Goal: Complete application form

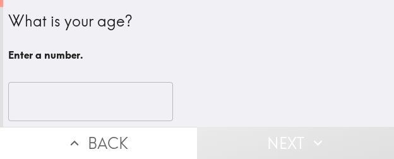
click at [110, 98] on input "number" at bounding box center [90, 101] width 165 height 39
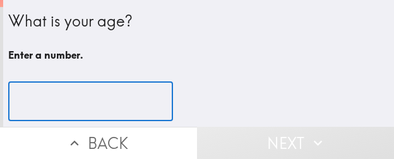
paste input "35"
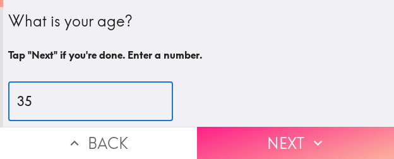
type input "35"
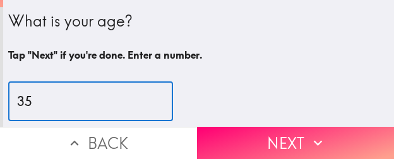
drag, startPoint x: 300, startPoint y: 135, endPoint x: 307, endPoint y: 135, distance: 7.6
click at [300, 134] on button "Next" at bounding box center [295, 143] width 197 height 32
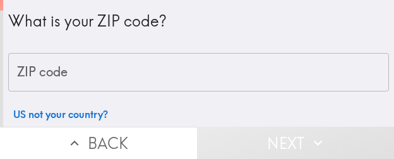
drag, startPoint x: 105, startPoint y: 76, endPoint x: 126, endPoint y: 78, distance: 20.3
click at [106, 76] on input "ZIP code" at bounding box center [198, 72] width 380 height 39
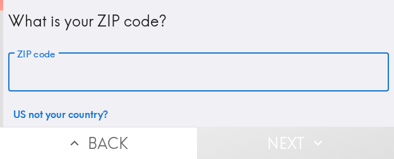
paste input "32811"
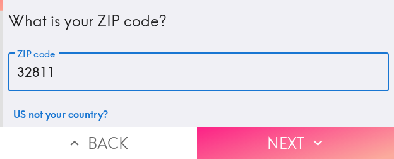
type input "32811"
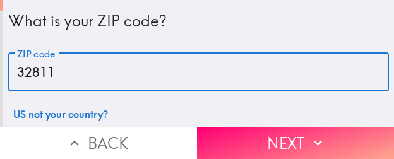
click at [278, 127] on button "Next" at bounding box center [295, 143] width 197 height 32
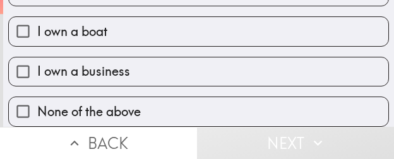
scroll to position [180, 0]
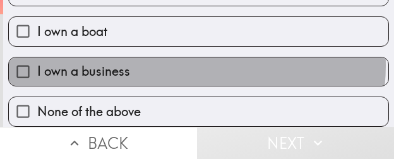
drag, startPoint x: 191, startPoint y: 56, endPoint x: 363, endPoint y: 72, distance: 172.3
click at [191, 57] on label "I own a business" at bounding box center [198, 71] width 379 height 28
click at [37, 57] on input "I own a business" at bounding box center [23, 71] width 28 height 28
checkbox input "true"
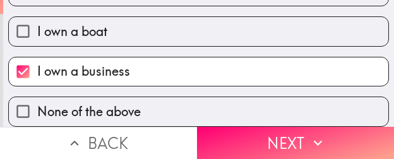
drag, startPoint x: 303, startPoint y: 131, endPoint x: 393, endPoint y: 137, distance: 89.7
click at [303, 131] on button "Next" at bounding box center [295, 143] width 197 height 32
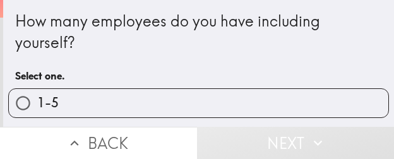
drag, startPoint x: 273, startPoint y: 98, endPoint x: 325, endPoint y: 100, distance: 51.7
click at [273, 97] on label "1-5" at bounding box center [198, 103] width 379 height 28
click at [37, 97] on input "1-5" at bounding box center [23, 103] width 28 height 28
radio input "true"
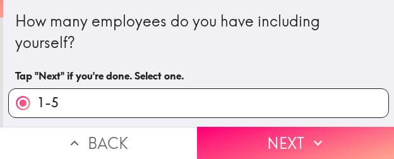
drag, startPoint x: 333, startPoint y: 132, endPoint x: 390, endPoint y: 134, distance: 57.4
click at [333, 131] on button "Next" at bounding box center [295, 143] width 197 height 32
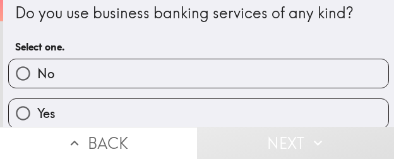
scroll to position [20, 0]
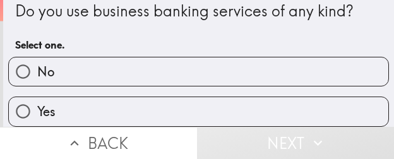
click at [175, 103] on label "Yes" at bounding box center [198, 111] width 379 height 28
click at [37, 103] on input "Yes" at bounding box center [23, 111] width 28 height 28
radio input "true"
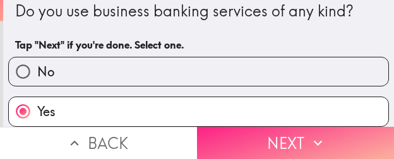
click at [309, 136] on icon "button" at bounding box center [317, 142] width 16 height 16
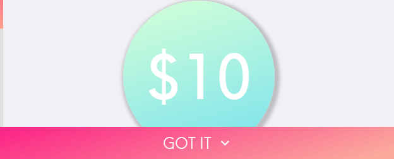
click at [272, 130] on button "Got it" at bounding box center [197, 143] width 394 height 32
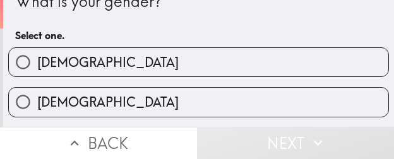
drag, startPoint x: 193, startPoint y: 64, endPoint x: 200, endPoint y: 65, distance: 7.1
click at [193, 64] on label "[DEMOGRAPHIC_DATA]" at bounding box center [198, 62] width 379 height 28
click at [37, 64] on input "[DEMOGRAPHIC_DATA]" at bounding box center [23, 62] width 28 height 28
radio input "true"
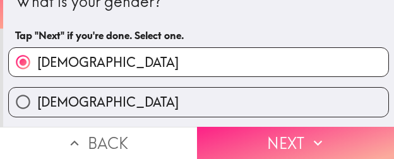
click at [295, 138] on button "Next" at bounding box center [295, 143] width 197 height 32
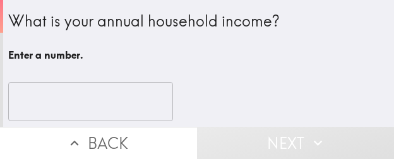
click at [86, 88] on input "number" at bounding box center [90, 101] width 165 height 39
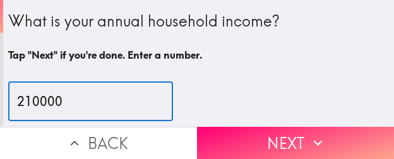
type input "210000"
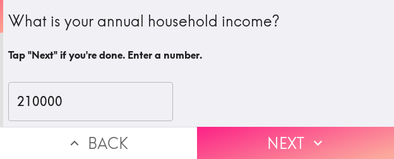
click at [369, 137] on button "Next" at bounding box center [295, 143] width 197 height 32
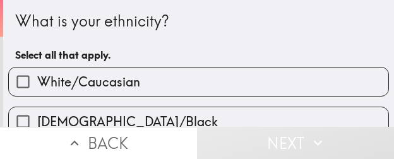
drag, startPoint x: 276, startPoint y: 74, endPoint x: 392, endPoint y: 87, distance: 116.2
click at [280, 76] on label "White/Caucasian" at bounding box center [198, 81] width 379 height 28
click at [37, 76] on input "White/Caucasian" at bounding box center [23, 81] width 28 height 28
checkbox input "true"
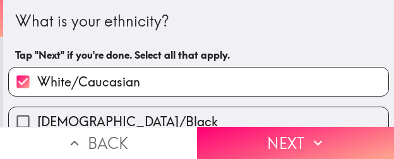
drag, startPoint x: 317, startPoint y: 131, endPoint x: 392, endPoint y: 140, distance: 75.6
click at [318, 134] on icon "button" at bounding box center [317, 142] width 16 height 16
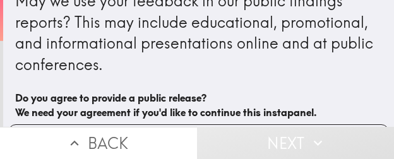
scroll to position [63, 0]
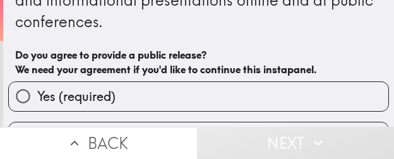
click at [153, 102] on label "Yes (required)" at bounding box center [198, 96] width 379 height 28
click at [37, 102] on input "Yes (required)" at bounding box center [23, 96] width 28 height 28
radio input "true"
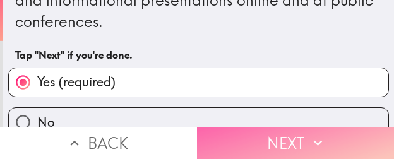
click at [265, 134] on button "Next" at bounding box center [295, 143] width 197 height 32
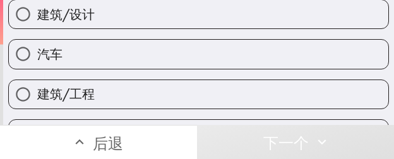
scroll to position [155, 0]
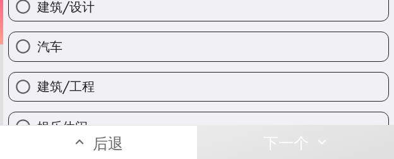
drag, startPoint x: 202, startPoint y: 79, endPoint x: 214, endPoint y: 86, distance: 14.7
click at [202, 79] on label "建筑/工程" at bounding box center [198, 87] width 379 height 28
click at [37, 79] on input "建筑/工程" at bounding box center [23, 87] width 28 height 28
radio input "true"
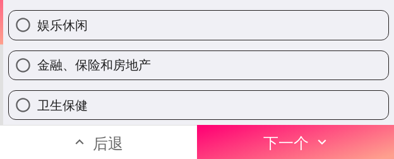
scroll to position [281, 0]
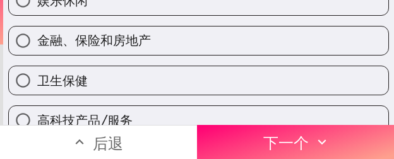
click at [185, 47] on label "金融、保险和房地产" at bounding box center [198, 40] width 379 height 28
click at [37, 47] on input "金融、保险和房地产" at bounding box center [23, 40] width 28 height 28
radio input "true"
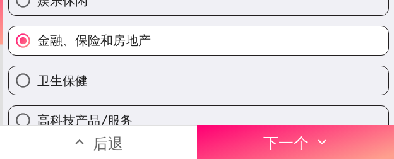
drag, startPoint x: 344, startPoint y: 137, endPoint x: 333, endPoint y: 3, distance: 134.8
click at [344, 137] on button "下一个" at bounding box center [295, 142] width 197 height 34
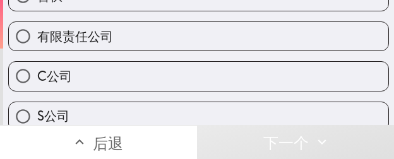
scroll to position [92, 0]
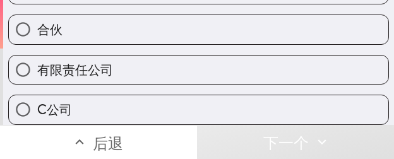
drag, startPoint x: 203, startPoint y: 34, endPoint x: 271, endPoint y: 45, distance: 69.1
click at [202, 34] on label "合伙" at bounding box center [198, 29] width 379 height 28
click at [37, 34] on input "合伙" at bounding box center [23, 29] width 28 height 28
radio input "true"
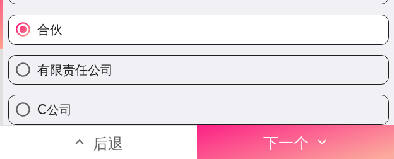
click at [346, 141] on button "下一个" at bounding box center [295, 142] width 197 height 34
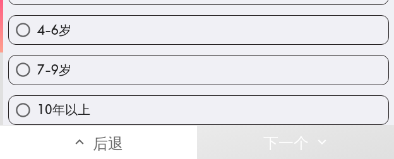
scroll to position [141, 0]
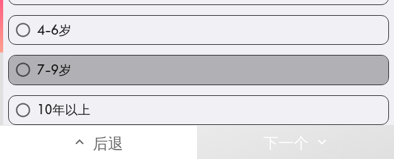
click at [225, 55] on label "7-9岁" at bounding box center [198, 69] width 379 height 28
click at [37, 55] on input "7-9岁" at bounding box center [23, 69] width 28 height 28
radio input "true"
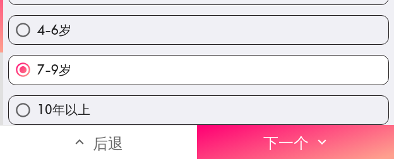
click at [296, 139] on font "下一个" at bounding box center [285, 143] width 45 height 19
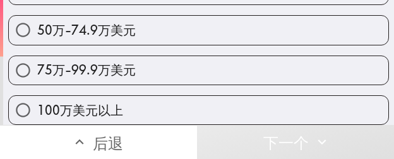
scroll to position [261, 0]
drag, startPoint x: 180, startPoint y: 57, endPoint x: 223, endPoint y: 69, distance: 44.7
click at [180, 57] on label "75万-99.9万美元" at bounding box center [198, 70] width 379 height 28
click at [37, 57] on input "75万-99.9万美元" at bounding box center [23, 70] width 28 height 28
radio input "true"
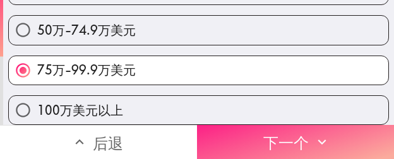
click at [346, 127] on button "下一个" at bounding box center [295, 142] width 197 height 34
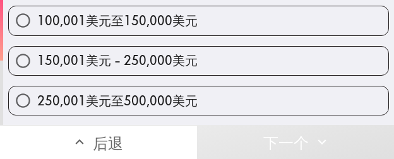
scroll to position [303, 0]
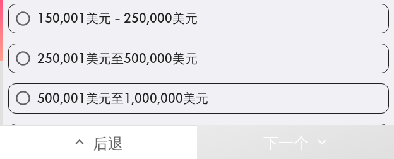
drag, startPoint x: 209, startPoint y: 54, endPoint x: 266, endPoint y: 57, distance: 57.5
click at [209, 54] on label "250,001美元至500,000美元" at bounding box center [198, 58] width 379 height 28
click at [37, 54] on input "250,001美元至500,000美元" at bounding box center [23, 58] width 28 height 28
radio input "true"
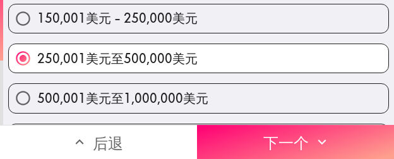
drag, startPoint x: 324, startPoint y: 133, endPoint x: 324, endPoint y: 1, distance: 131.8
click at [324, 134] on icon "button" at bounding box center [321, 142] width 16 height 16
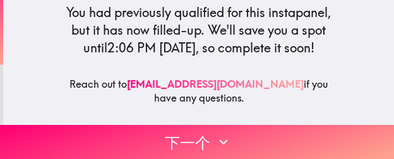
scroll to position [189, 0]
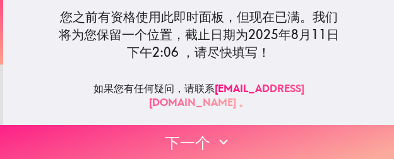
click at [328, 129] on button "下一个" at bounding box center [197, 142] width 394 height 34
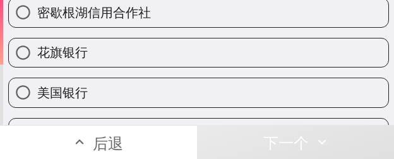
drag, startPoint x: 174, startPoint y: 43, endPoint x: 336, endPoint y: 83, distance: 167.0
click at [174, 43] on label "花旗银行" at bounding box center [198, 52] width 379 height 28
click at [37, 43] on input "花旗银行" at bounding box center [23, 52] width 28 height 28
radio input "true"
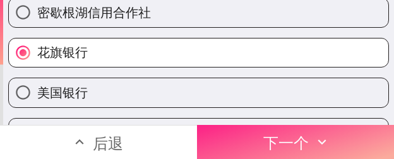
drag, startPoint x: 359, startPoint y: 139, endPoint x: 355, endPoint y: 133, distance: 7.7
click at [359, 139] on button "下一个" at bounding box center [295, 142] width 197 height 34
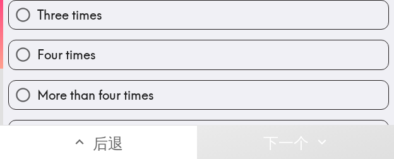
scroll to position [168, 0]
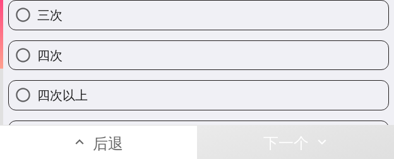
click at [143, 93] on label "四次以上" at bounding box center [198, 95] width 379 height 28
click at [37, 93] on input "四次以上" at bounding box center [23, 95] width 28 height 28
radio input "true"
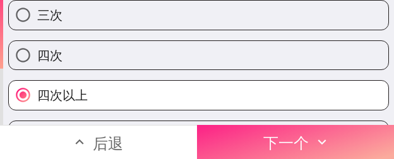
click at [300, 134] on font "下一个" at bounding box center [285, 143] width 45 height 19
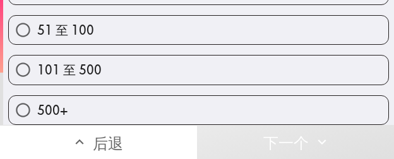
scroll to position [122, 0]
drag, startPoint x: 166, startPoint y: 66, endPoint x: 291, endPoint y: 79, distance: 126.3
click at [166, 67] on label "101 至 500" at bounding box center [198, 69] width 379 height 28
click at [37, 67] on input "101 至 500" at bounding box center [23, 69] width 28 height 28
radio input "true"
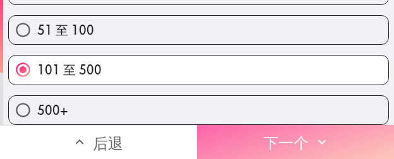
click at [344, 131] on button "下一个" at bounding box center [295, 142] width 197 height 34
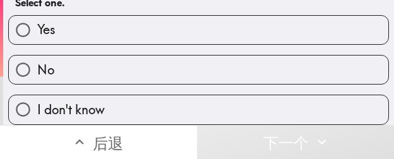
scroll to position [61, 0]
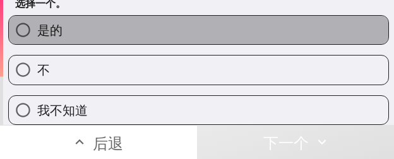
drag, startPoint x: 200, startPoint y: 35, endPoint x: 393, endPoint y: 31, distance: 193.0
click at [200, 35] on label "是的" at bounding box center [198, 30] width 379 height 28
click at [37, 35] on input "是的" at bounding box center [23, 30] width 28 height 28
radio input "true"
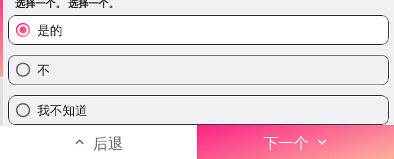
click at [305, 137] on button "下一个" at bounding box center [295, 142] width 197 height 34
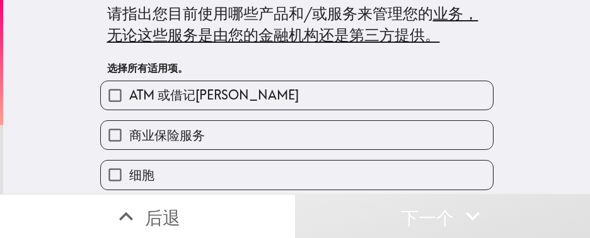
scroll to position [8, 0]
click at [227, 142] on label "商业保险服务" at bounding box center [297, 135] width 392 height 28
click at [129, 142] on input "商业保险服务" at bounding box center [115, 135] width 28 height 28
checkbox input "true"
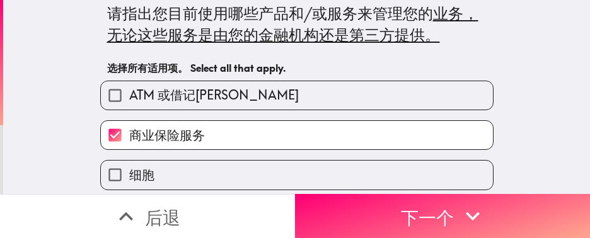
click at [252, 101] on label "ATM 或借记[PERSON_NAME]" at bounding box center [297, 95] width 392 height 28
click at [129, 101] on input "ATM 或借记[PERSON_NAME]" at bounding box center [115, 95] width 28 height 28
checkbox input "true"
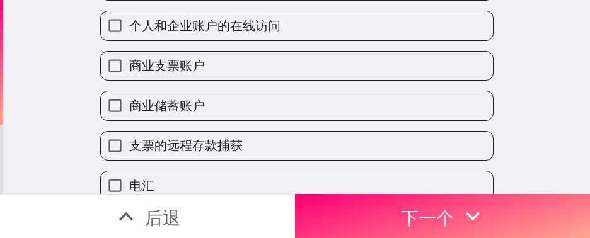
scroll to position [291, 0]
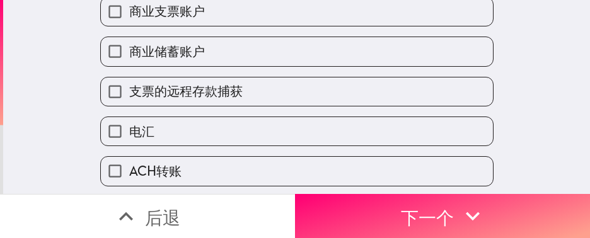
click at [248, 74] on div "支票的远程存款捕获" at bounding box center [292, 87] width 404 height 40
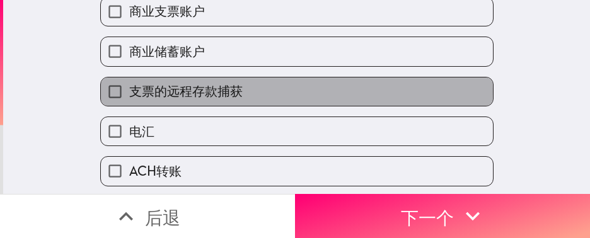
click at [231, 96] on label "支票的远程存款捕获" at bounding box center [297, 92] width 392 height 28
click at [129, 96] on input "支票的远程存款捕获" at bounding box center [115, 92] width 28 height 28
checkbox input "true"
click at [241, 74] on div "支票的远程存款捕获" at bounding box center [292, 87] width 404 height 40
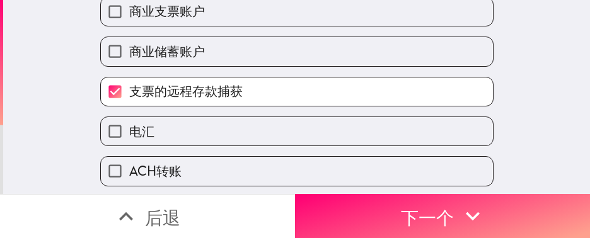
click at [248, 40] on label "商业储蓄账户" at bounding box center [297, 51] width 392 height 28
click at [129, 40] on input "商业储蓄账户" at bounding box center [115, 51] width 28 height 28
checkbox input "true"
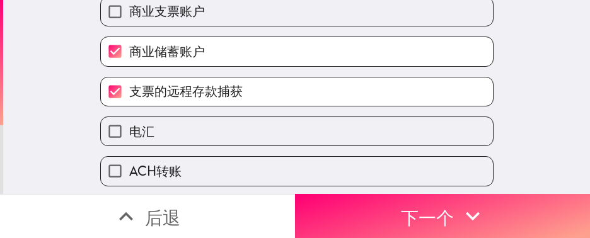
click at [247, 15] on label "商业支票账户" at bounding box center [297, 11] width 392 height 28
click at [129, 15] on input "商业支票账户" at bounding box center [115, 11] width 28 height 28
checkbox input "true"
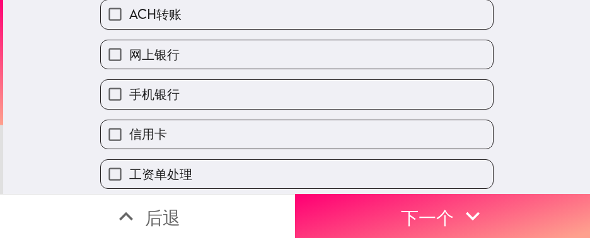
scroll to position [481, 0]
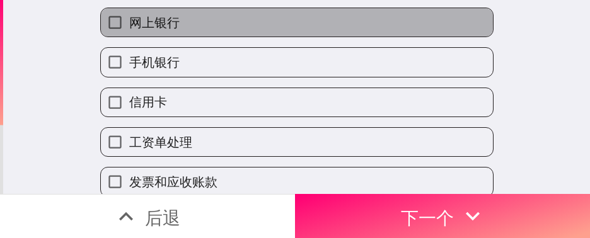
drag, startPoint x: 205, startPoint y: 28, endPoint x: 208, endPoint y: 42, distance: 13.6
click at [205, 29] on label "网上银行" at bounding box center [297, 22] width 392 height 28
click at [129, 29] on input "网上银行" at bounding box center [115, 22] width 28 height 28
checkbox input "true"
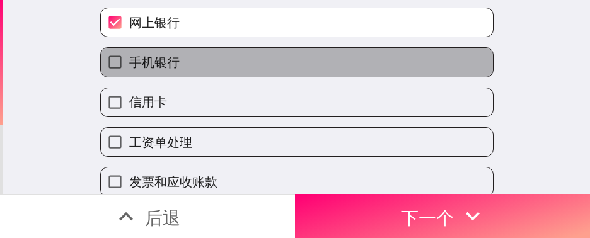
click at [205, 76] on label "手机银行" at bounding box center [297, 62] width 392 height 28
click at [129, 76] on input "手机银行" at bounding box center [115, 62] width 28 height 28
checkbox input "true"
click at [197, 112] on label "信用卡" at bounding box center [297, 102] width 392 height 28
click at [129, 112] on input "信用卡" at bounding box center [115, 102] width 28 height 28
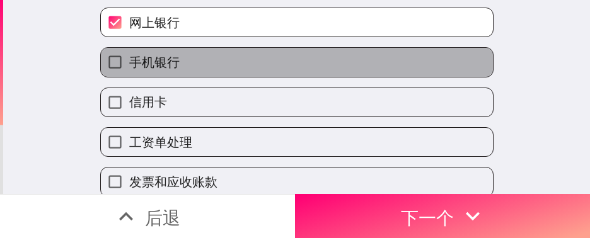
checkbox input "true"
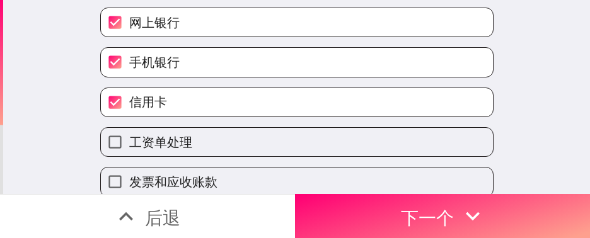
click at [184, 139] on label "工资单处理" at bounding box center [297, 142] width 392 height 28
click at [129, 139] on input "工资单处理" at bounding box center [115, 142] width 28 height 28
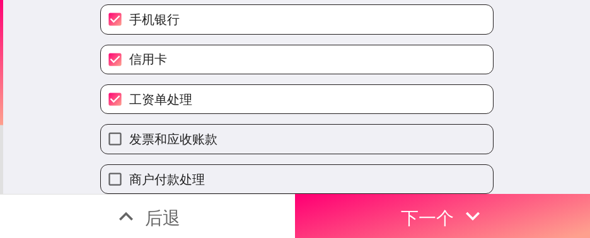
scroll to position [547, 0]
click at [211, 85] on label "工资单处理" at bounding box center [297, 99] width 392 height 28
click at [129, 85] on input "工资单处理" at bounding box center [115, 99] width 28 height 28
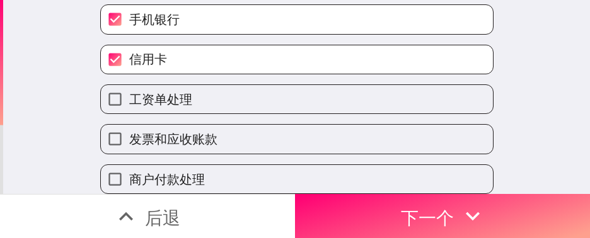
drag, startPoint x: 250, startPoint y: 83, endPoint x: 250, endPoint y: 110, distance: 26.5
click at [250, 91] on label "工资单处理" at bounding box center [297, 99] width 392 height 28
click at [129, 91] on input "工资单处理" at bounding box center [115, 99] width 28 height 28
checkbox input "true"
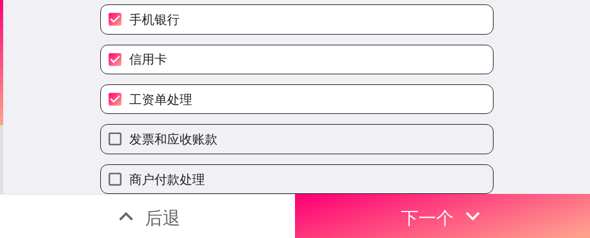
click at [207, 158] on label "商户付款处理" at bounding box center [297, 179] width 392 height 28
click at [129, 158] on input "商户付款处理" at bounding box center [115, 179] width 28 height 28
checkbox input "true"
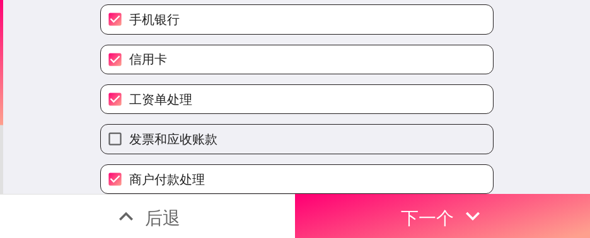
click at [237, 85] on div "工资单处理" at bounding box center [297, 100] width 394 height 30
click at [221, 93] on label "工资单处理" at bounding box center [297, 99] width 392 height 28
click at [129, 93] on input "工资单处理" at bounding box center [115, 99] width 28 height 28
checkbox input "false"
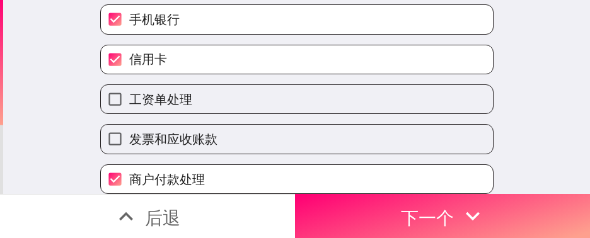
drag, startPoint x: 388, startPoint y: 194, endPoint x: 375, endPoint y: 166, distance: 30.5
click at [388, 158] on button "下一个" at bounding box center [442, 216] width 295 height 44
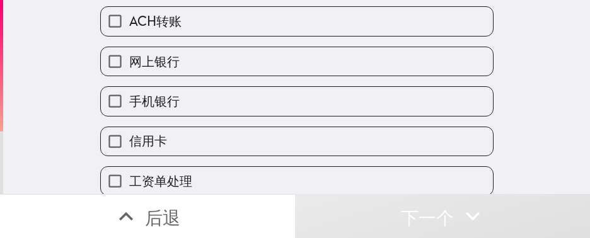
scroll to position [378, 0]
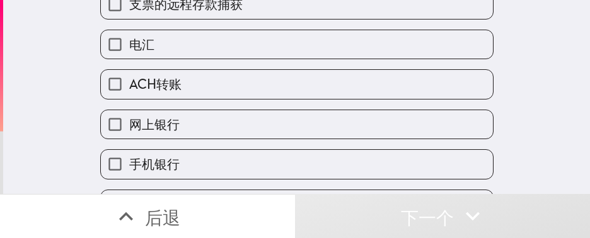
click at [197, 85] on label "ACH转账" at bounding box center [297, 84] width 392 height 28
click at [129, 85] on input "ACH转账" at bounding box center [115, 84] width 28 height 28
checkbox input "true"
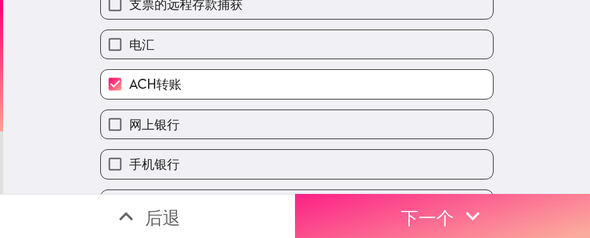
click at [393, 158] on font "下一个" at bounding box center [427, 218] width 53 height 22
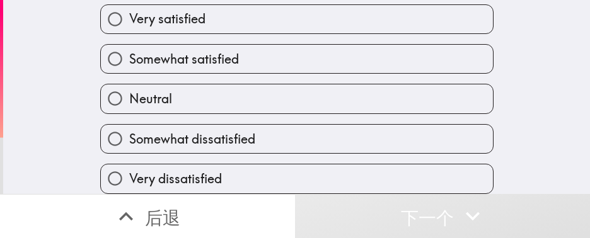
scroll to position [80, 0]
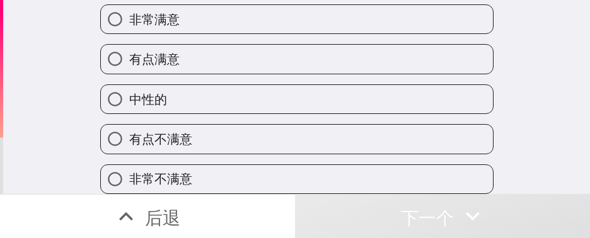
drag, startPoint x: 278, startPoint y: 93, endPoint x: 449, endPoint y: 73, distance: 172.1
click at [278, 93] on label "中性的" at bounding box center [297, 99] width 392 height 28
click at [129, 93] on input "中性的" at bounding box center [115, 99] width 28 height 28
radio input "true"
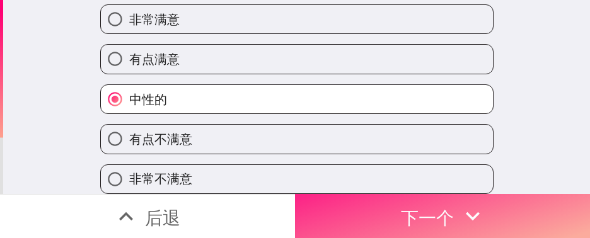
click at [393, 158] on button "下一个" at bounding box center [442, 216] width 295 height 44
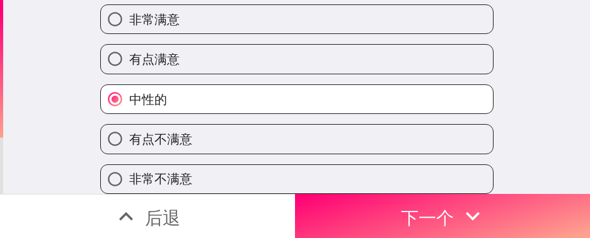
scroll to position [21, 0]
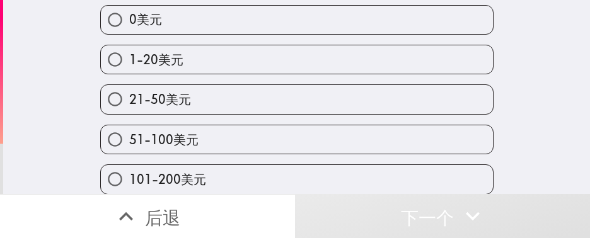
scroll to position [95, 0]
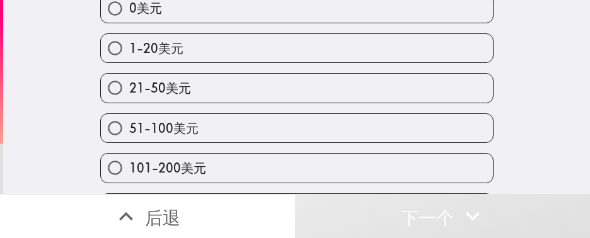
drag, startPoint x: 354, startPoint y: 61, endPoint x: 369, endPoint y: 66, distance: 16.0
click at [354, 61] on label "1-20美元" at bounding box center [297, 48] width 392 height 28
click at [129, 61] on input "1-20美元" at bounding box center [115, 48] width 28 height 28
radio input "true"
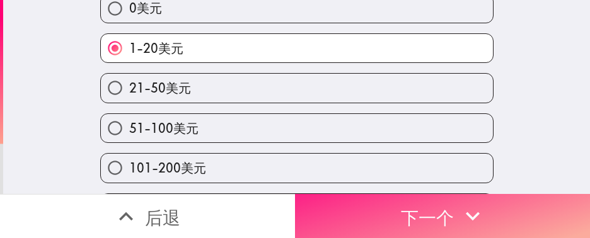
click at [393, 158] on button "下一个" at bounding box center [442, 216] width 295 height 44
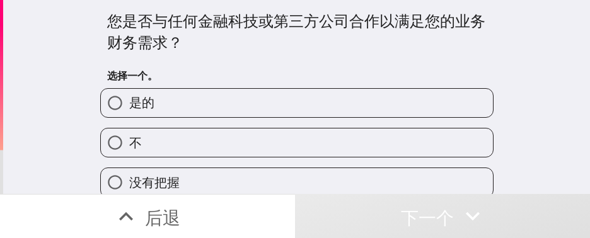
drag, startPoint x: 383, startPoint y: 112, endPoint x: 385, endPoint y: 119, distance: 7.8
click at [383, 110] on label "是的" at bounding box center [297, 103] width 392 height 28
click at [129, 110] on input "是的" at bounding box center [115, 103] width 28 height 28
radio input "true"
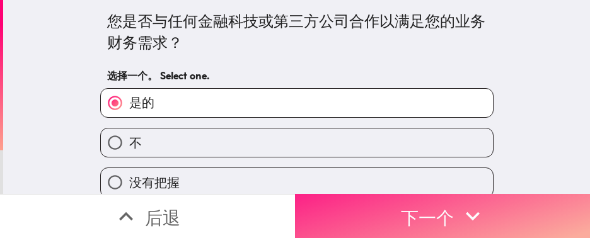
click at [393, 158] on icon "button" at bounding box center [473, 216] width 28 height 28
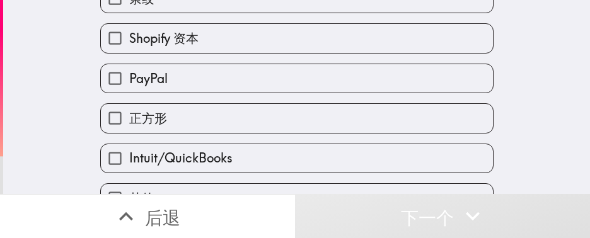
scroll to position [95, 0]
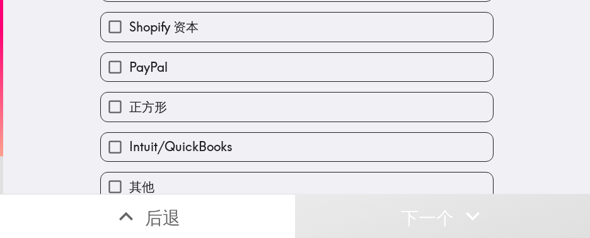
click at [250, 57] on label "PayPal" at bounding box center [297, 67] width 392 height 28
click at [129, 57] on input "PayPal" at bounding box center [115, 67] width 28 height 28
checkbox input "true"
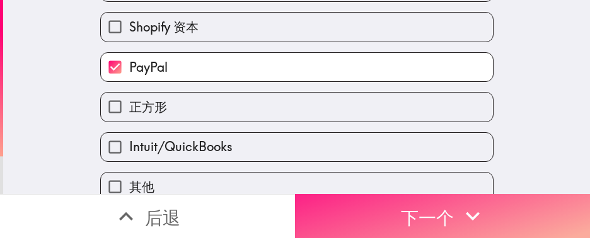
click at [393, 158] on button "下一个" at bounding box center [442, 216] width 295 height 44
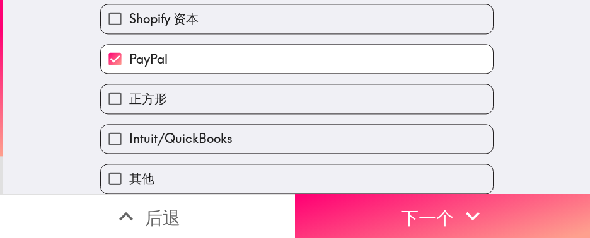
scroll to position [16, 0]
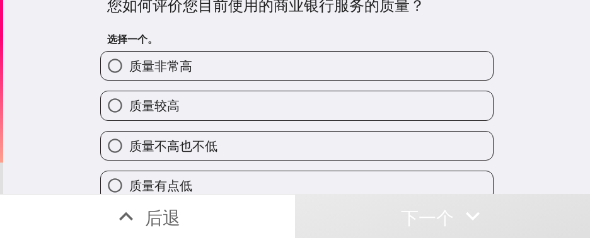
drag, startPoint x: 233, startPoint y: 95, endPoint x: 279, endPoint y: 93, distance: 46.1
click at [233, 95] on label "质量较高" at bounding box center [297, 105] width 392 height 28
click at [129, 95] on input "质量较高" at bounding box center [115, 105] width 28 height 28
radio input "true"
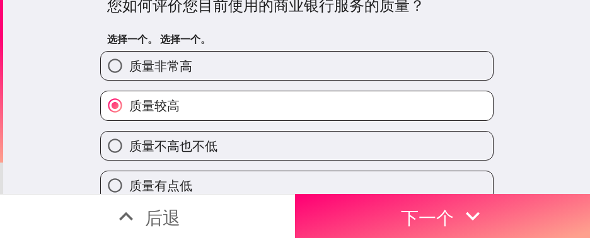
drag, startPoint x: 488, startPoint y: 197, endPoint x: 587, endPoint y: 211, distance: 100.0
click at [393, 158] on button "下一个" at bounding box center [442, 216] width 295 height 44
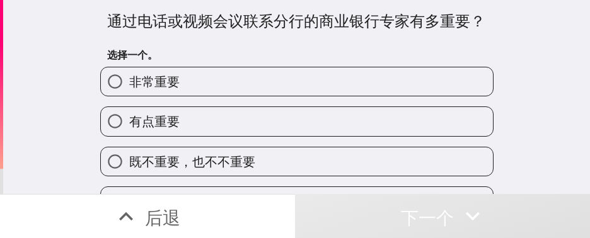
drag, startPoint x: 307, startPoint y: 131, endPoint x: 314, endPoint y: 134, distance: 7.9
click at [307, 131] on label "有点重要" at bounding box center [297, 121] width 392 height 28
click at [129, 131] on input "有点重要" at bounding box center [115, 121] width 28 height 28
radio input "true"
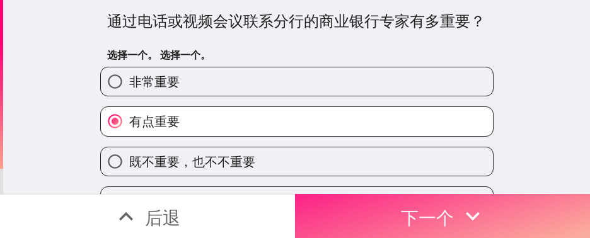
click at [393, 158] on icon "button" at bounding box center [473, 216] width 28 height 28
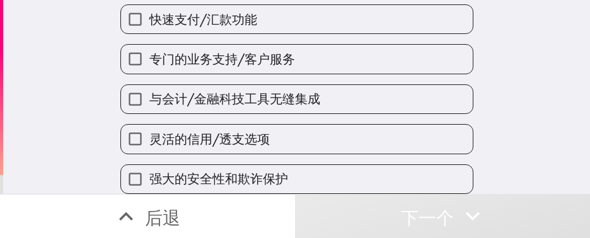
click at [282, 45] on label "专门的业务支持/客户服务" at bounding box center [297, 59] width 352 height 28
click at [149, 45] on input "专门的业务支持/客户服务" at bounding box center [135, 59] width 28 height 28
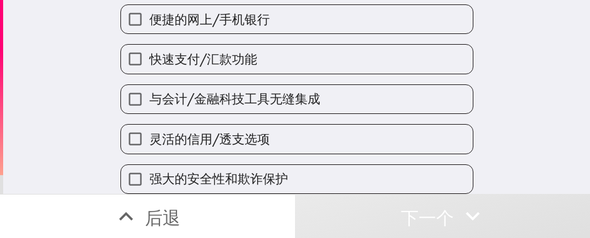
click at [264, 45] on label "快速支付/汇款功能" at bounding box center [297, 59] width 352 height 28
click at [149, 45] on input "快速支付/汇款功能" at bounding box center [135, 59] width 28 height 28
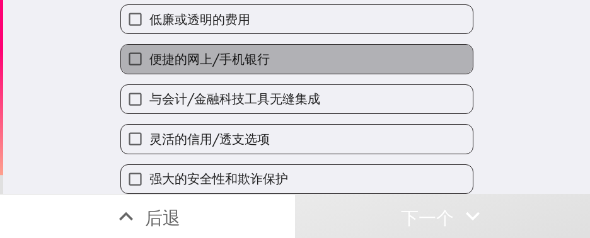
click at [264, 46] on label "便捷的网上/手机银行" at bounding box center [297, 59] width 352 height 28
click at [149, 46] on input "便捷的网上/手机银行" at bounding box center [135, 59] width 28 height 28
click at [264, 33] on label "低廉或透明的费用" at bounding box center [297, 19] width 352 height 28
click at [149, 33] on input "低廉或透明的费用" at bounding box center [135, 19] width 28 height 28
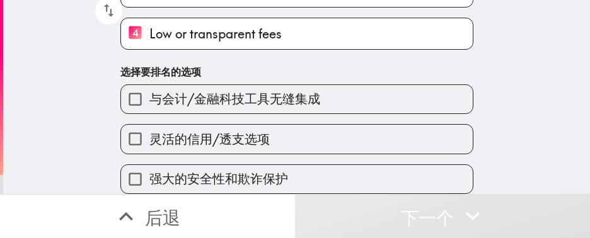
scroll to position [218, 0]
click at [281, 158] on label "强大的安全性和欺诈保护" at bounding box center [297, 179] width 352 height 28
click at [149, 158] on input "强大的安全性和欺诈保护" at bounding box center [135, 179] width 28 height 28
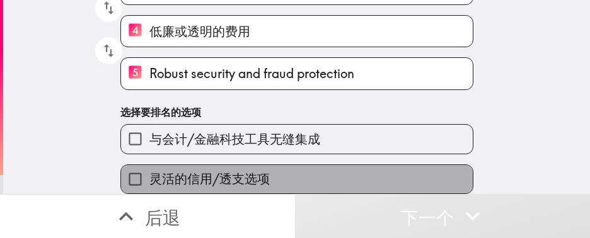
click at [284, 158] on label "灵活的信用/透支选项" at bounding box center [297, 179] width 352 height 28
click at [149, 158] on input "灵活的信用/透支选项" at bounding box center [135, 179] width 28 height 28
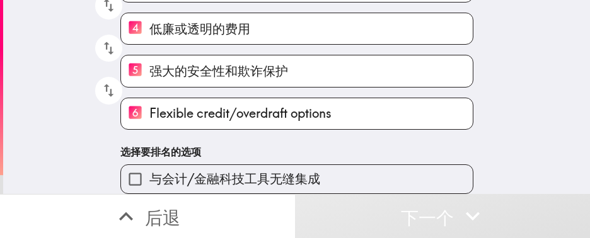
drag, startPoint x: 310, startPoint y: 166, endPoint x: 483, endPoint y: 171, distance: 172.9
click at [311, 158] on label "与会计/金融科技工具无缝集成" at bounding box center [297, 179] width 352 height 28
click at [149, 158] on input "与会计/金融科技工具无缝集成" at bounding box center [135, 179] width 28 height 28
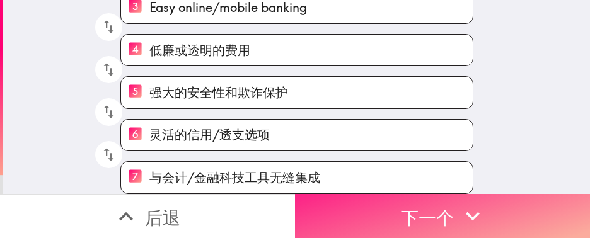
drag, startPoint x: 454, startPoint y: 196, endPoint x: 481, endPoint y: 205, distance: 28.7
click at [393, 158] on icon "button" at bounding box center [473, 216] width 28 height 28
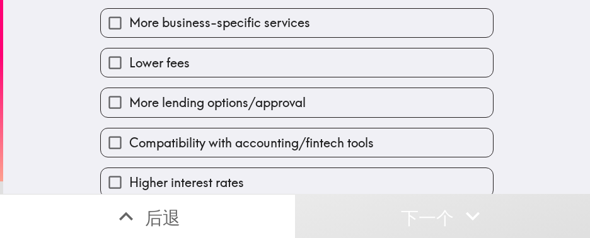
scroll to position [160, 0]
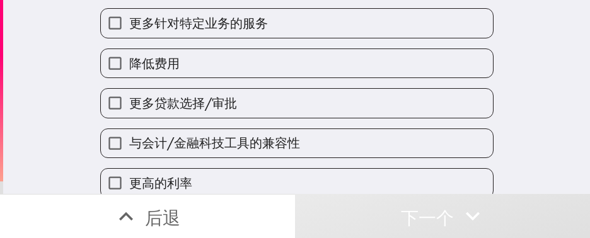
click at [231, 53] on label "降低费用" at bounding box center [297, 63] width 392 height 28
click at [129, 53] on input "降低费用" at bounding box center [115, 63] width 28 height 28
checkbox input "true"
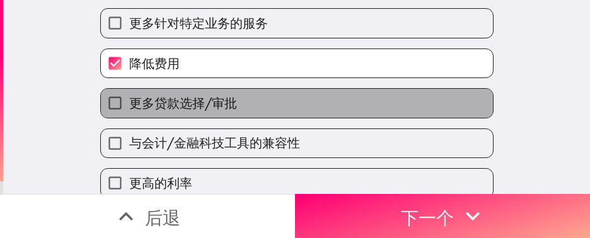
click at [233, 98] on label "更多贷款选择/审批" at bounding box center [297, 103] width 392 height 28
click at [129, 98] on input "更多贷款选择/审批" at bounding box center [115, 103] width 28 height 28
checkbox input "true"
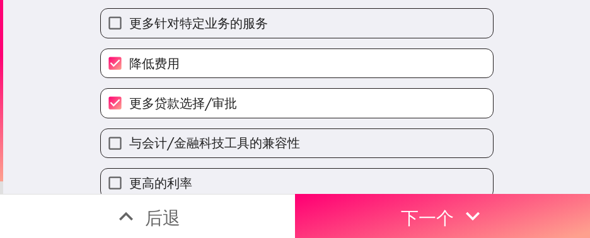
click at [240, 136] on label "与会计/金融科技工具的兼容性" at bounding box center [297, 143] width 392 height 28
click at [129, 136] on input "与会计/金融科技工具的兼容性" at bounding box center [115, 143] width 28 height 28
checkbox input "true"
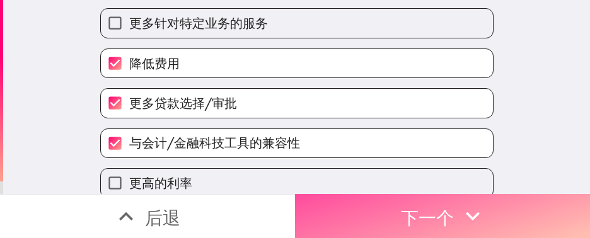
drag, startPoint x: 499, startPoint y: 201, endPoint x: 528, endPoint y: 212, distance: 30.9
click at [393, 158] on button "下一个" at bounding box center [442, 216] width 295 height 44
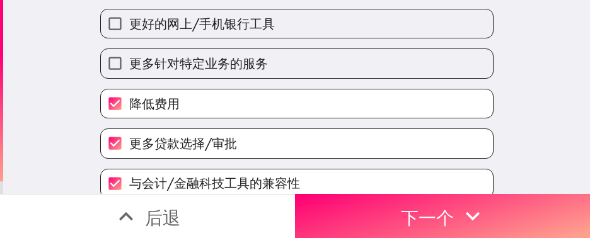
scroll to position [189, 0]
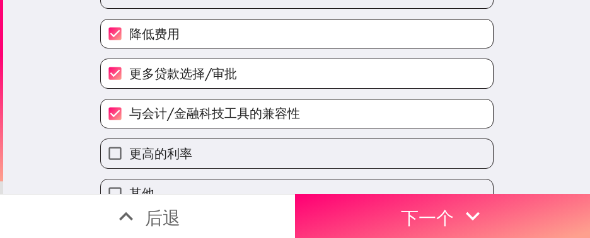
click at [447, 207] on font "下一个" at bounding box center [427, 218] width 53 height 22
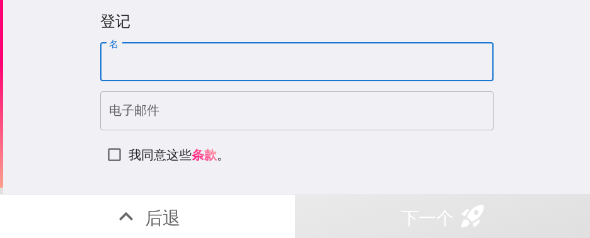
click at [263, 47] on input "名" at bounding box center [297, 62] width 394 height 39
paste input "Eric"
type input "Eric"
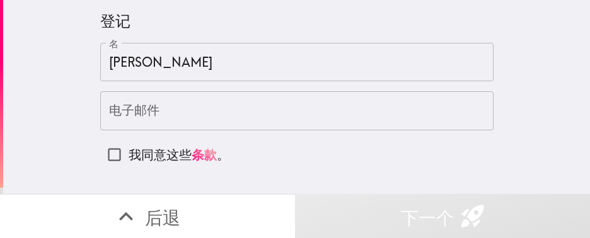
click at [185, 114] on input "电子邮件" at bounding box center [297, 110] width 394 height 39
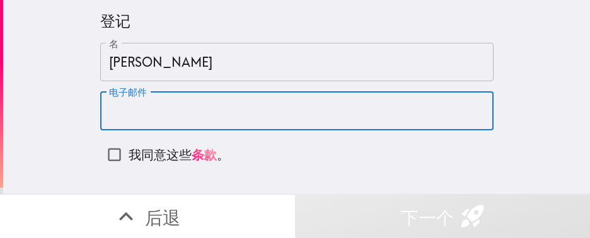
paste input "ericmartin100888@gmail.com"
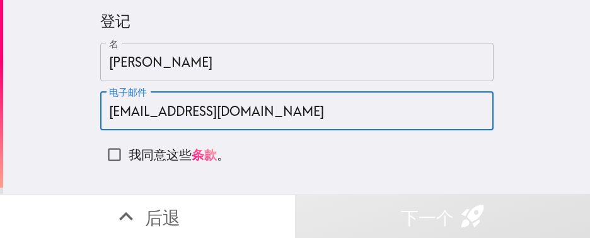
type input "ericmartin100888@gmail.com"
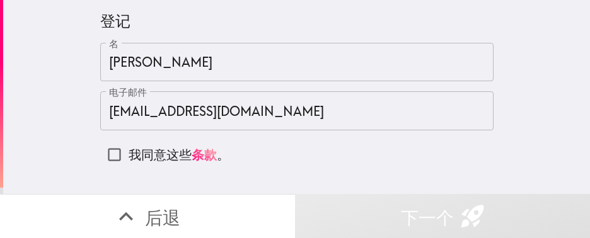
drag, startPoint x: 139, startPoint y: 154, endPoint x: 423, endPoint y: 154, distance: 283.8
click at [139, 154] on font "我同意这些" at bounding box center [160, 155] width 63 height 16
click at [129, 154] on input "我同意这些 条款 。" at bounding box center [114, 155] width 28 height 28
checkbox input "true"
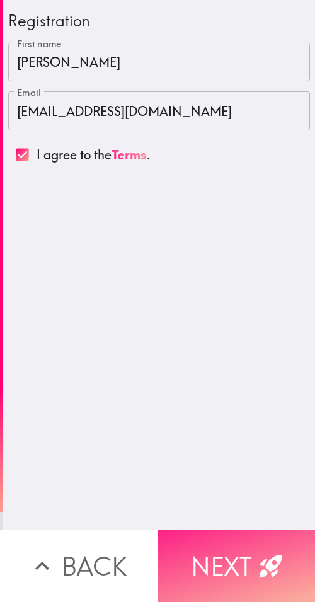
click at [230, 238] on button "Next" at bounding box center [237, 566] width 158 height 73
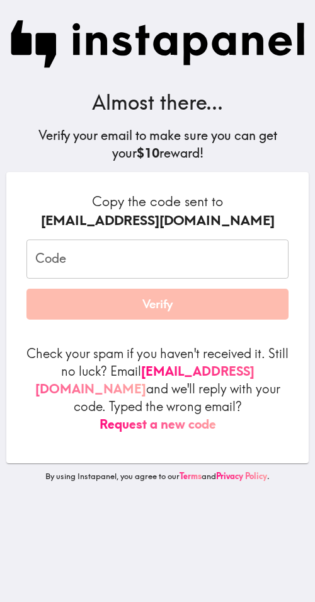
click at [156, 238] on input "Code" at bounding box center [157, 259] width 262 height 39
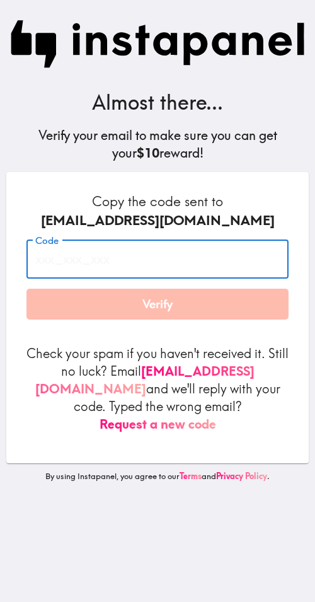
paste input "rLY_Yuq_hgn"
type input "rLY_Yuq_hgn"
click at [189, 238] on button "Verify" at bounding box center [157, 305] width 262 height 32
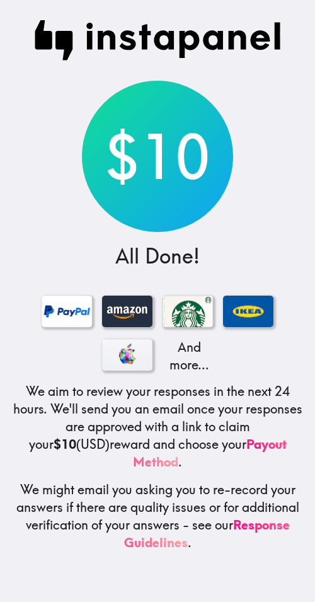
click at [49, 105] on div "$10 All Done! And more... We aim to review your responses in the next 24 hours.…" at bounding box center [157, 301] width 315 height 602
click at [51, 124] on div "$10 All Done! And more... We aim to review your responses in the next 24 hours.…" at bounding box center [157, 301] width 315 height 602
click at [58, 96] on div "$10 All Done! And more... We aim to review your responses in the next 24 hours.…" at bounding box center [157, 301] width 315 height 602
drag, startPoint x: 40, startPoint y: 106, endPoint x: 0, endPoint y: 100, distance: 40.9
click at [40, 106] on div "$10 All Done! And more... We aim to review your responses in the next 24 hours.…" at bounding box center [157, 301] width 315 height 602
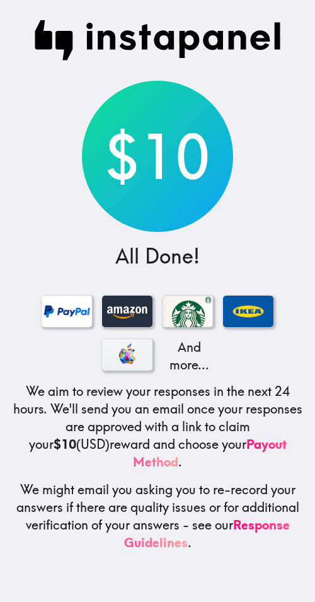
click at [71, 85] on div "$10 All Done! And more... We aim to review your responses in the next 24 hours.…" at bounding box center [157, 301] width 315 height 602
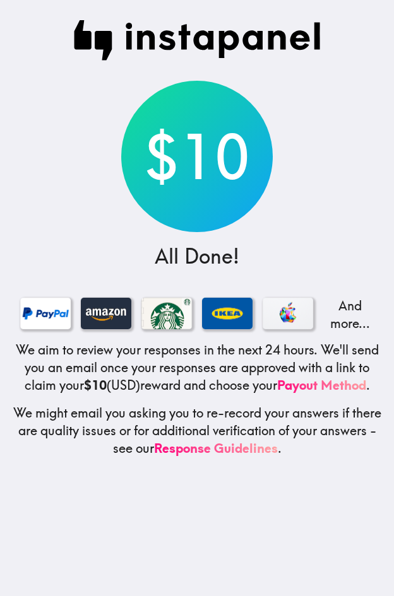
drag, startPoint x: 327, startPoint y: 124, endPoint x: 332, endPoint y: 50, distance: 74.0
click at [327, 119] on div "$10 All Done! And more... We aim to review your responses in the next 24 hours.…" at bounding box center [197, 298] width 394 height 596
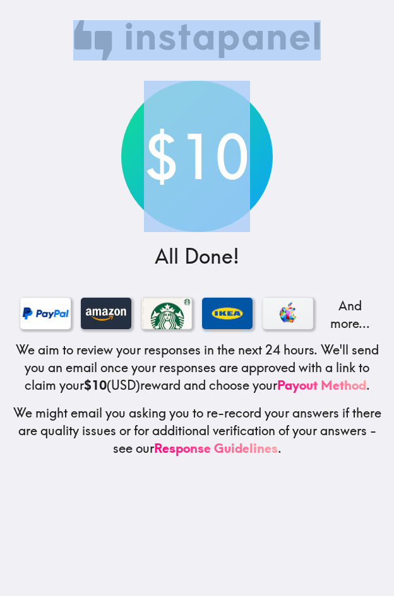
click at [342, 97] on div "$10 All Done! And more... We aim to review your responses in the next 24 hours.…" at bounding box center [197, 298] width 394 height 596
